Goal: Transaction & Acquisition: Purchase product/service

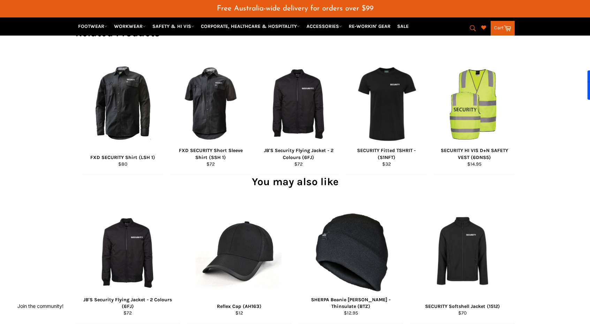
scroll to position [415, 0]
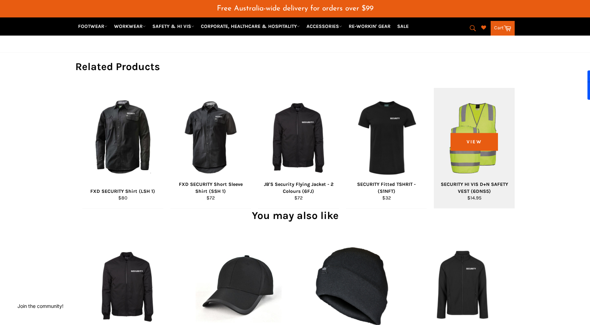
click at [480, 158] on div "View" at bounding box center [474, 148] width 81 height 120
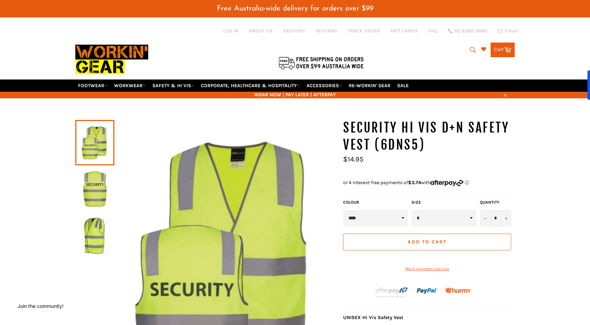
click at [94, 178] on img at bounding box center [95, 189] width 32 height 38
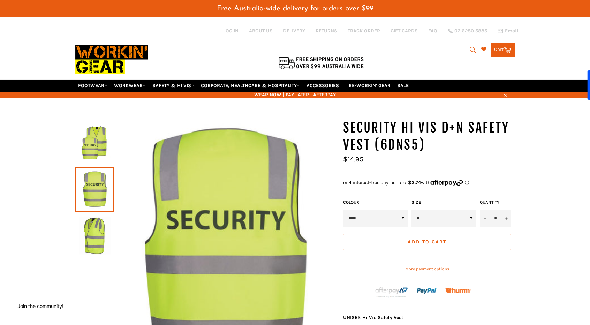
click at [96, 218] on img at bounding box center [95, 236] width 32 height 38
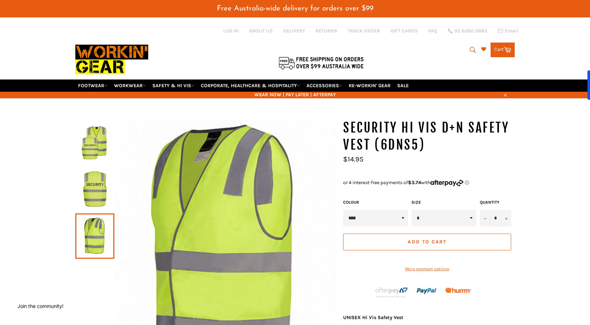
click at [79, 133] on img at bounding box center [95, 142] width 32 height 38
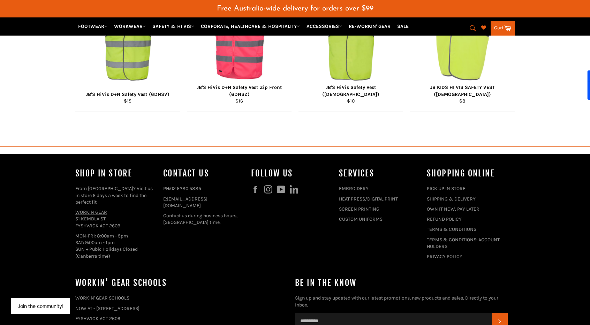
scroll to position [795, 0]
